Goal: Navigation & Orientation: Find specific page/section

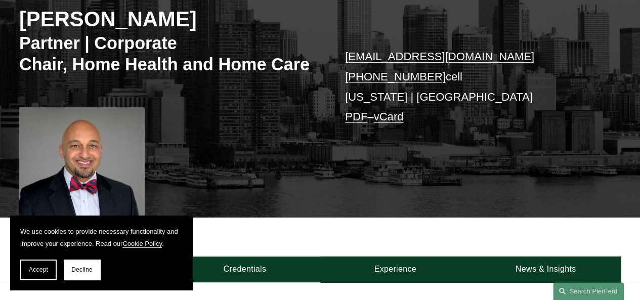
scroll to position [101, 0]
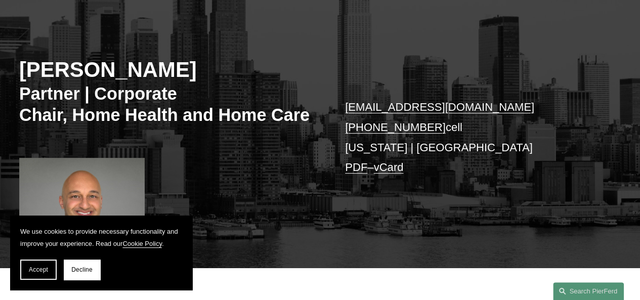
click at [379, 108] on link "sami.asaad@pierferd.com" at bounding box center [439, 107] width 189 height 13
click at [90, 275] on button "Decline" at bounding box center [82, 270] width 36 height 20
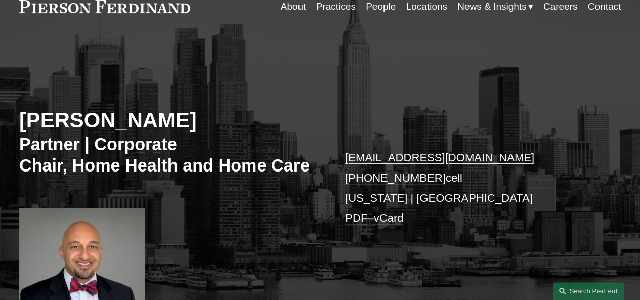
scroll to position [0, 0]
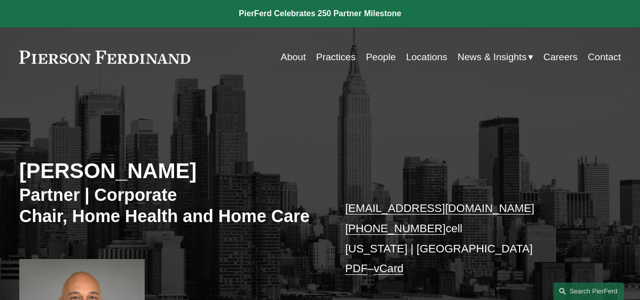
click at [284, 54] on link "About" at bounding box center [293, 57] width 25 height 19
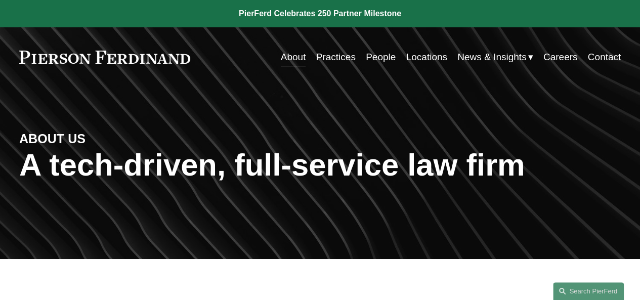
click at [422, 60] on link "Locations" at bounding box center [426, 57] width 41 height 19
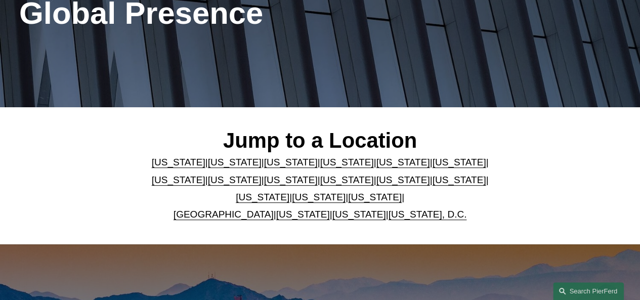
scroll to position [253, 0]
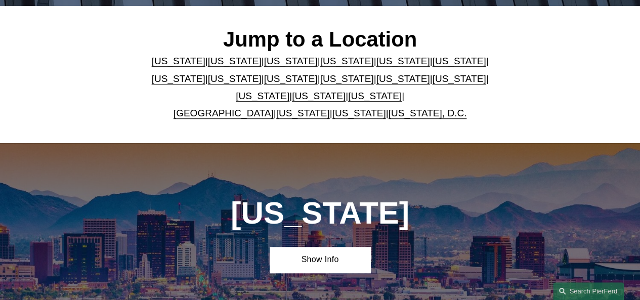
click at [376, 82] on link "[US_STATE]" at bounding box center [403, 78] width 54 height 11
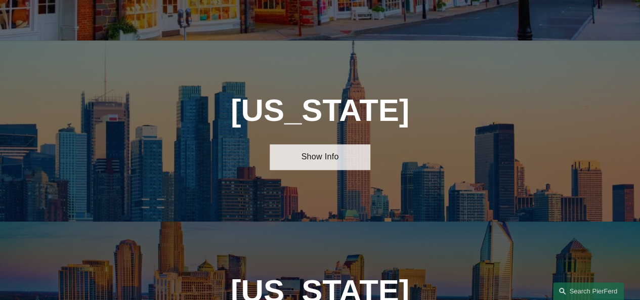
click at [310, 144] on link "Show Info" at bounding box center [320, 157] width 100 height 26
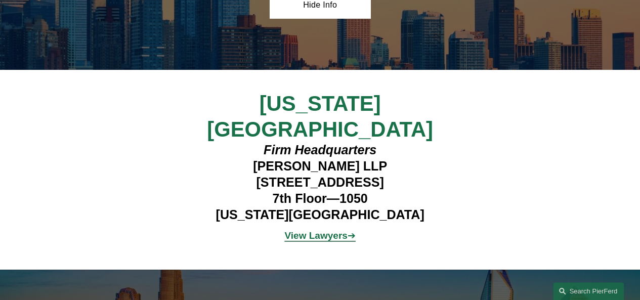
scroll to position [2333, 0]
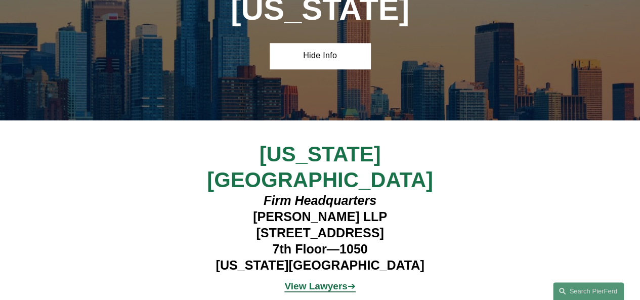
click at [310, 281] on strong "View Lawyers" at bounding box center [315, 286] width 63 height 11
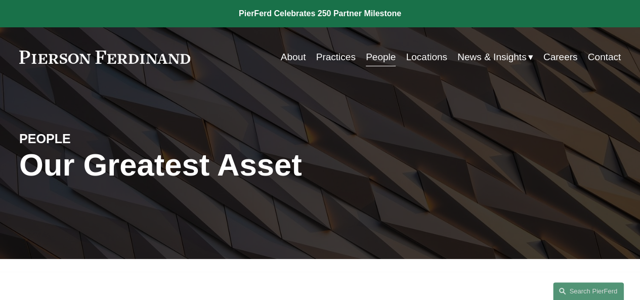
click at [419, 59] on link "Locations" at bounding box center [426, 57] width 41 height 19
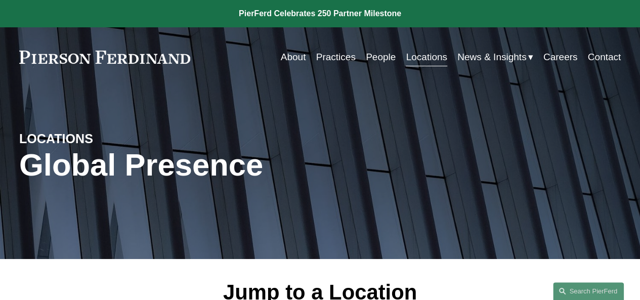
click at [420, 59] on link "Locations" at bounding box center [426, 57] width 41 height 19
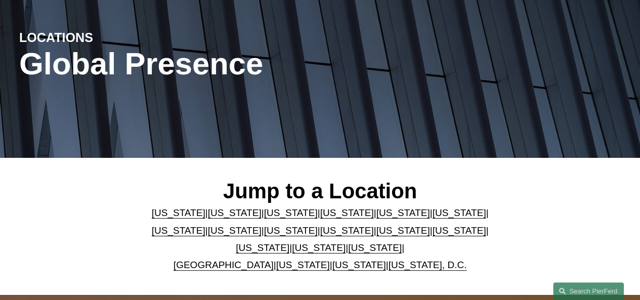
click at [376, 233] on link "[US_STATE]" at bounding box center [403, 230] width 54 height 11
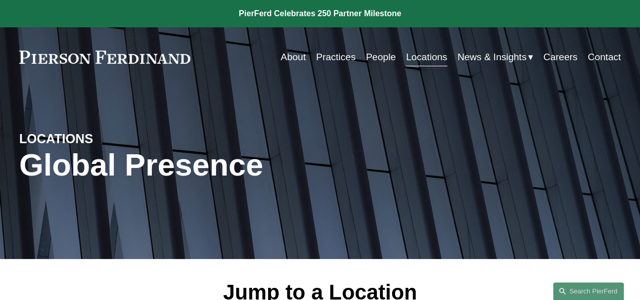
click at [412, 59] on link "Locations" at bounding box center [426, 57] width 41 height 19
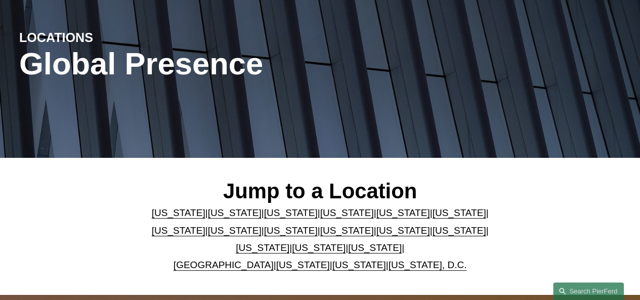
scroll to position [202, 0]
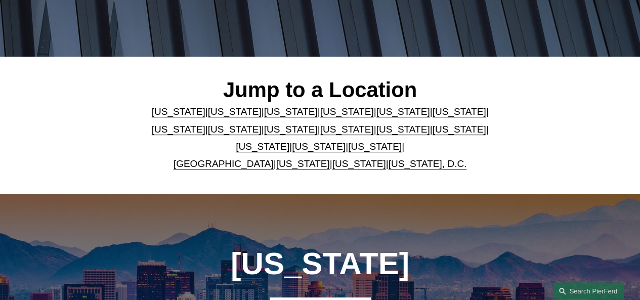
click at [376, 133] on link "[US_STATE]" at bounding box center [403, 129] width 54 height 11
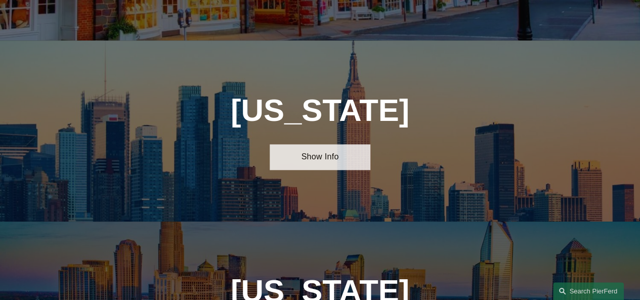
click at [314, 144] on link "Show Info" at bounding box center [320, 157] width 100 height 26
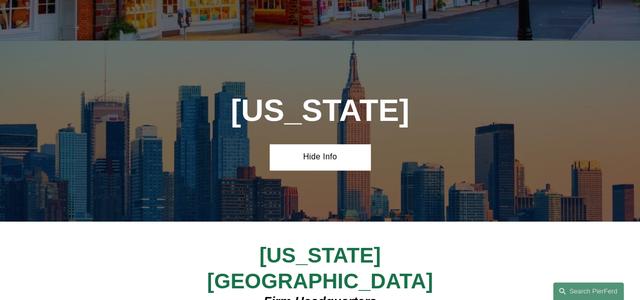
scroll to position [202, 0]
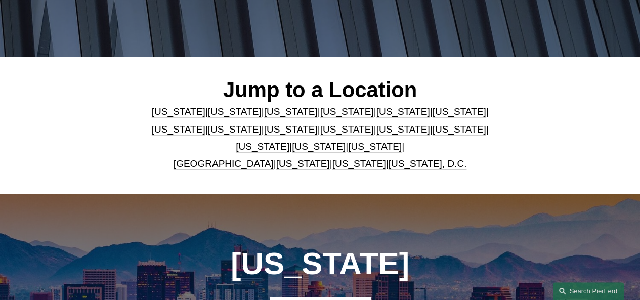
click at [305, 148] on link "[US_STATE]" at bounding box center [319, 146] width 54 height 11
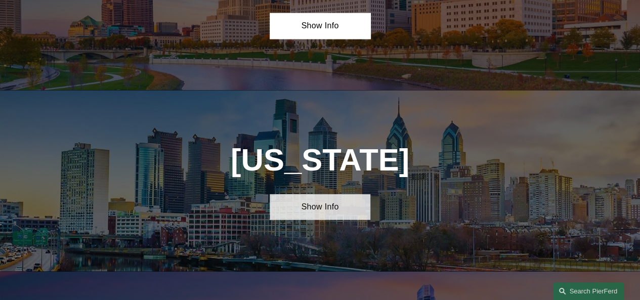
click at [276, 194] on link "Show Info" at bounding box center [320, 207] width 100 height 26
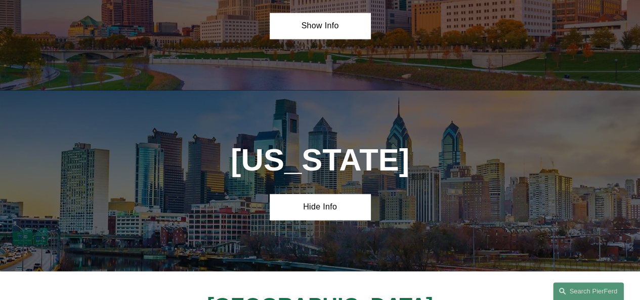
scroll to position [202, 0]
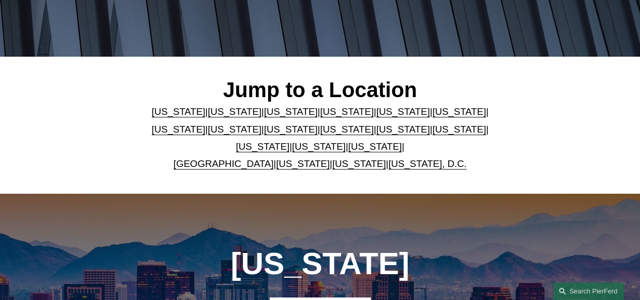
click at [376, 116] on link "[US_STATE]" at bounding box center [403, 111] width 54 height 11
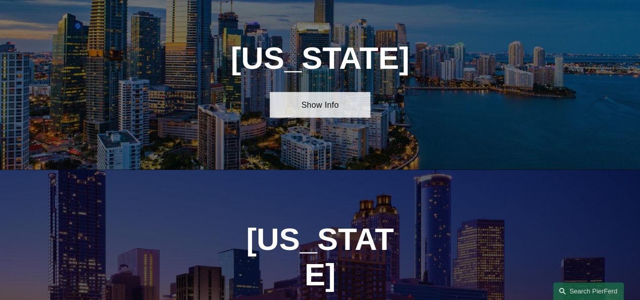
click at [334, 118] on link "Show Info" at bounding box center [320, 105] width 100 height 26
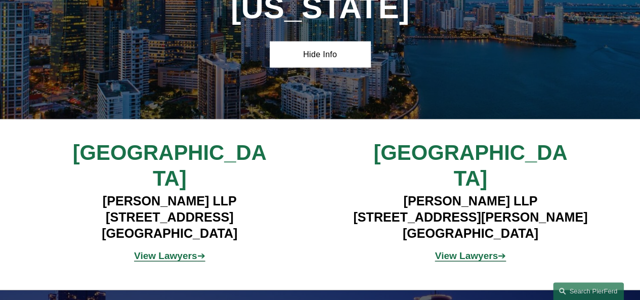
scroll to position [1233, 0]
